Goal: Use online tool/utility: Utilize a website feature to perform a specific function

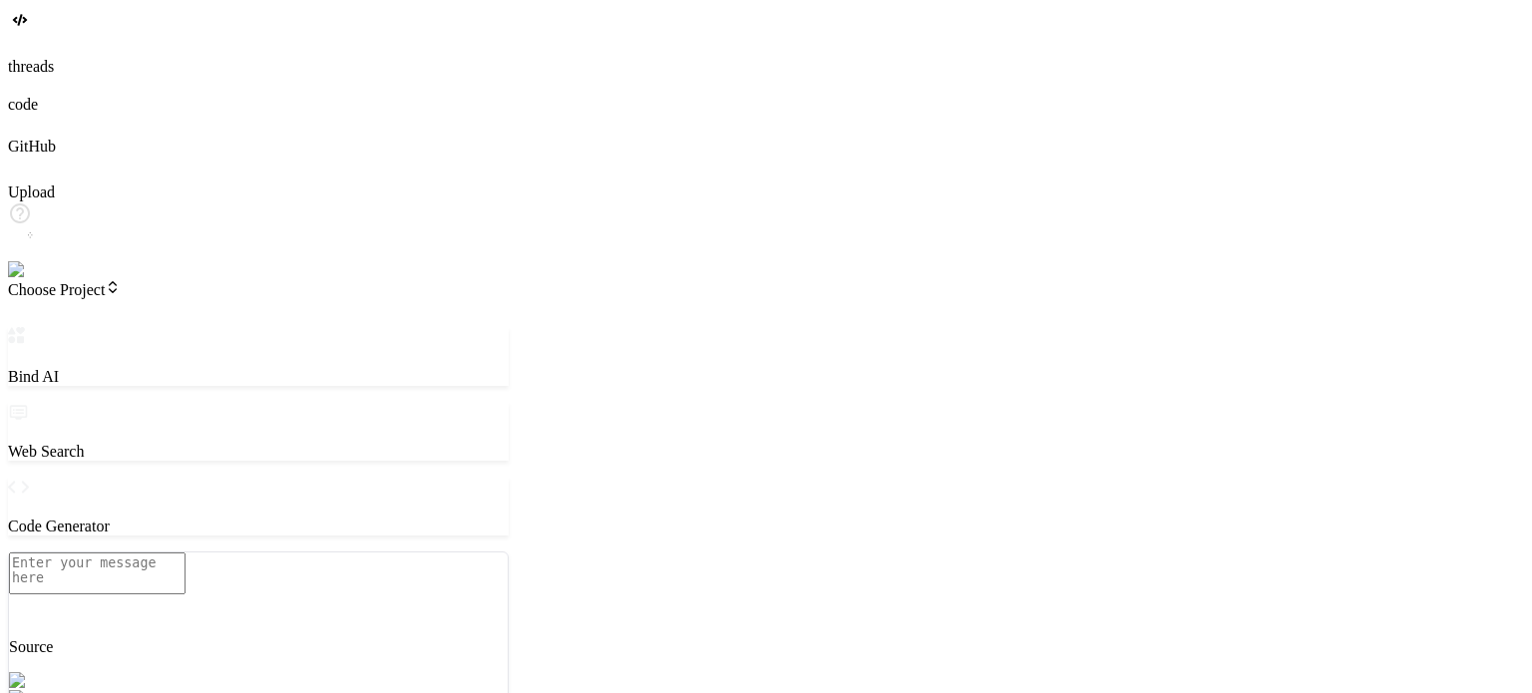
click at [38, 279] on img at bounding box center [40, 270] width 65 height 18
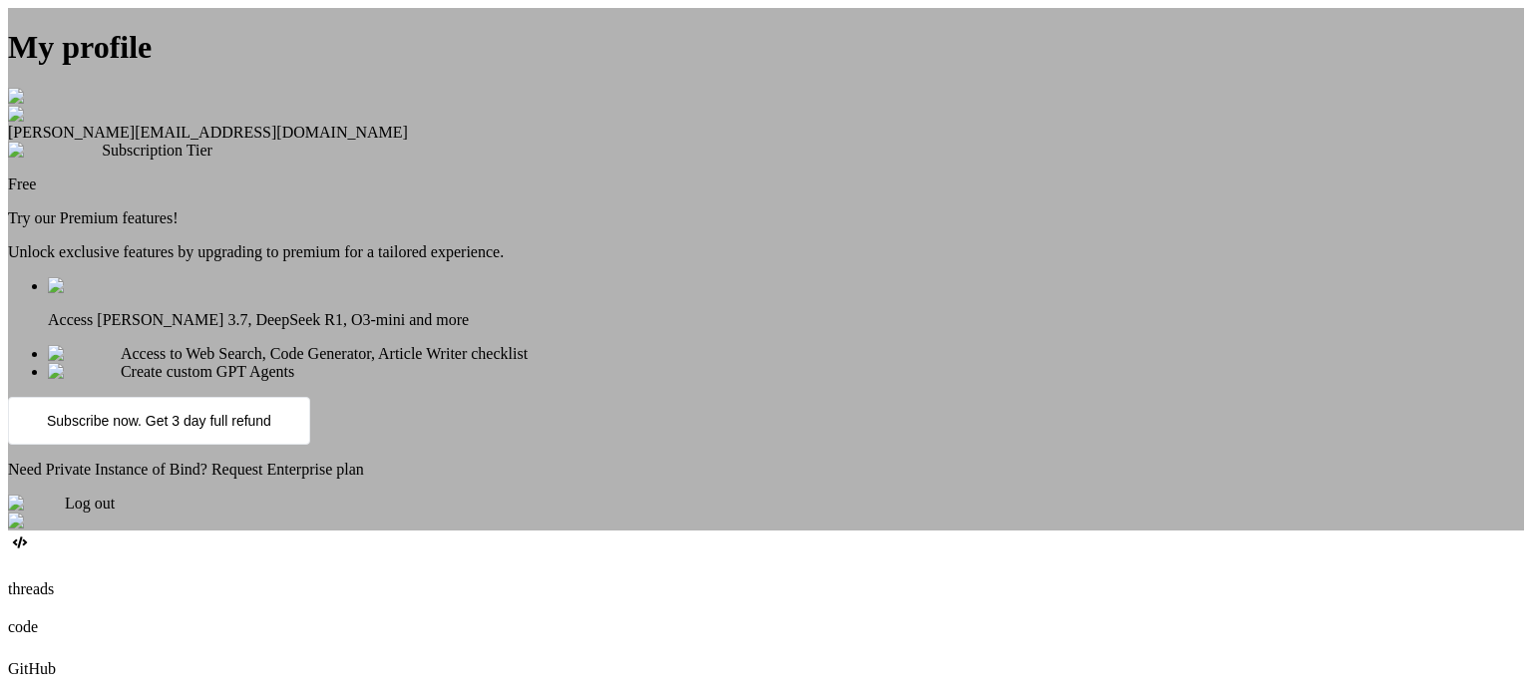
click at [702, 531] on div "Log out" at bounding box center [766, 513] width 1516 height 36
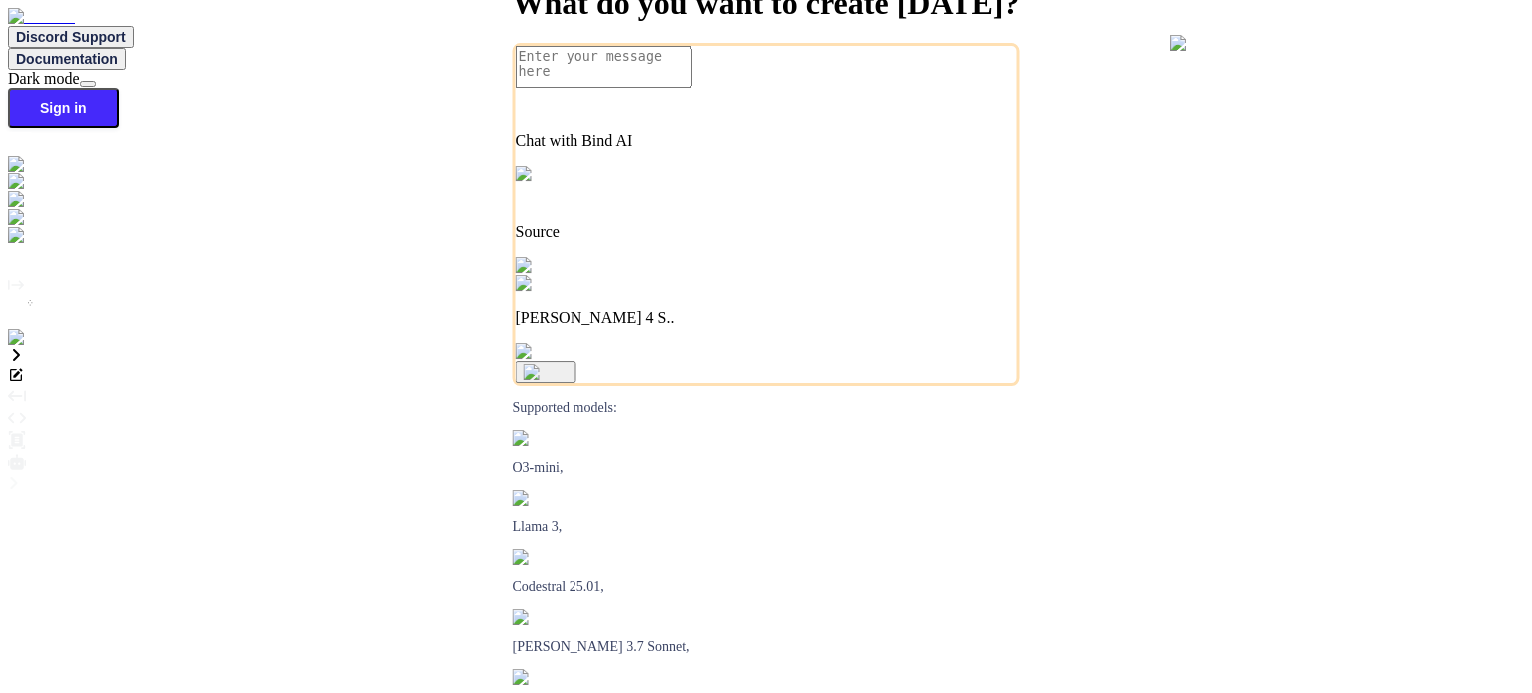
type textarea "x"
